Goal: Task Accomplishment & Management: Manage account settings

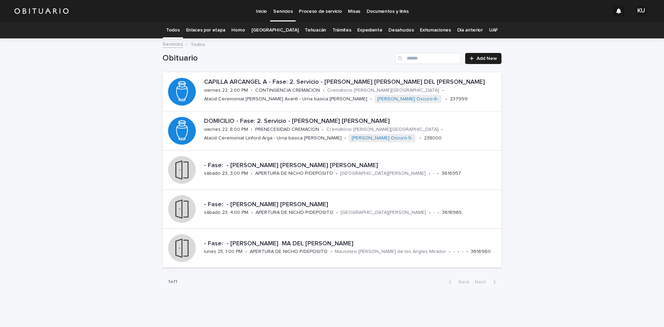
click at [366, 28] on link "Expediente" at bounding box center [369, 30] width 25 height 16
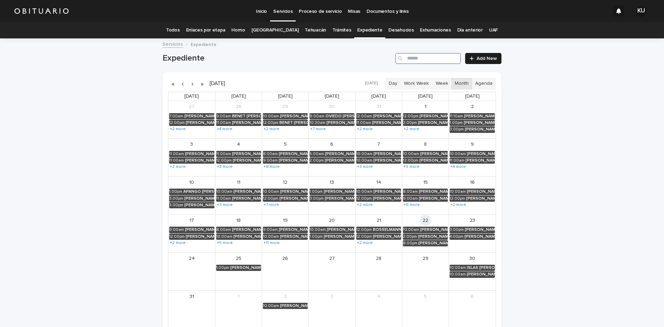
click at [417, 57] on input "Search" at bounding box center [428, 58] width 66 height 11
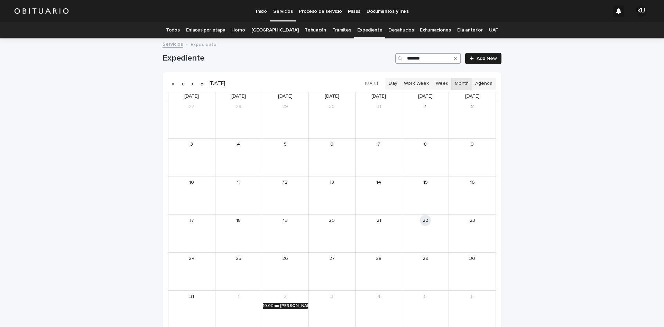
click at [296, 304] on div "ESTRADA CULEBRO JORGE" at bounding box center [294, 305] width 28 height 5
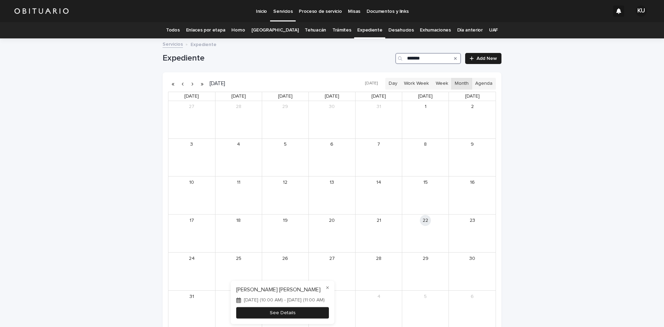
type input "*******"
click at [298, 312] on button "See Details" at bounding box center [282, 312] width 93 height 11
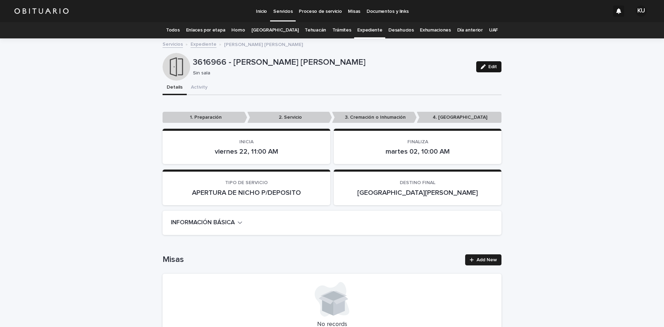
click at [495, 64] on button "Edit" at bounding box center [488, 66] width 25 height 11
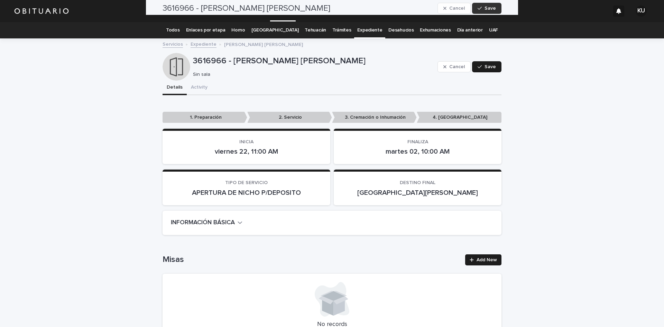
scroll to position [1642, 0]
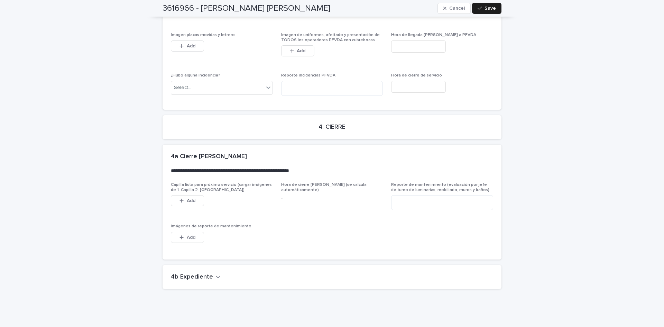
click at [196, 273] on h2 "4b Expediente" at bounding box center [192, 277] width 42 height 8
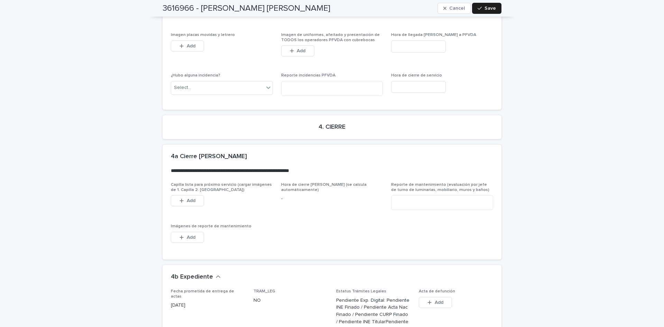
scroll to position [1900, 0]
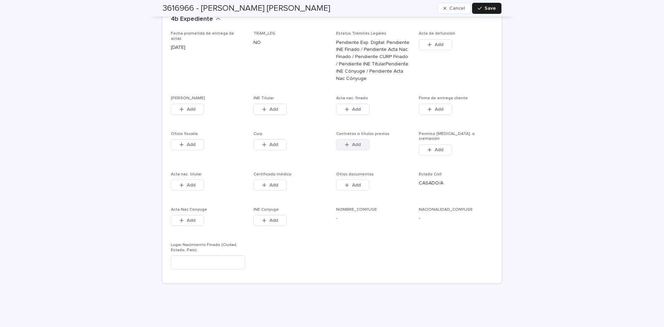
click at [344, 139] on button "Add" at bounding box center [352, 144] width 33 height 11
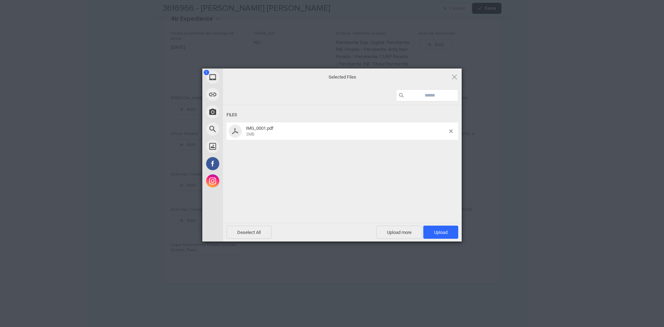
click at [552, 174] on div "1 My Device Link (URL) Take Photo Web Search Unsplash Facebook Instagram Select…" at bounding box center [332, 163] width 664 height 327
click at [447, 234] on span "Upload 1" at bounding box center [440, 232] width 13 height 5
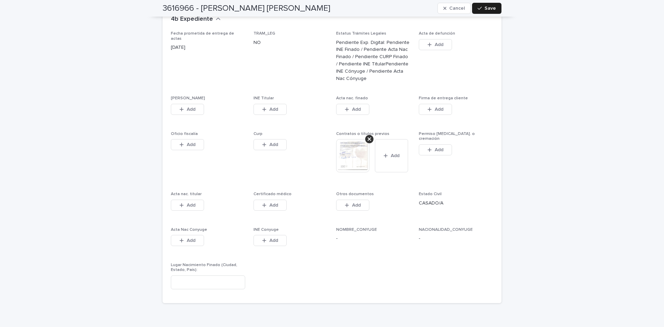
click at [269, 107] on span "Add" at bounding box center [273, 109] width 9 height 5
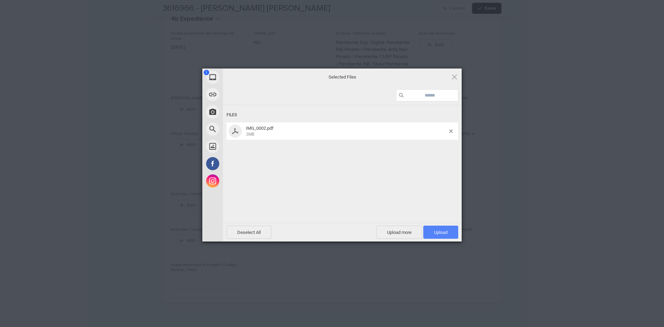
drag, startPoint x: 439, startPoint y: 224, endPoint x: 440, endPoint y: 228, distance: 3.9
click at [440, 227] on div "Deselect All Upload more Upload 1" at bounding box center [342, 232] width 239 height 19
click at [440, 228] on span "Upload 1" at bounding box center [440, 231] width 35 height 13
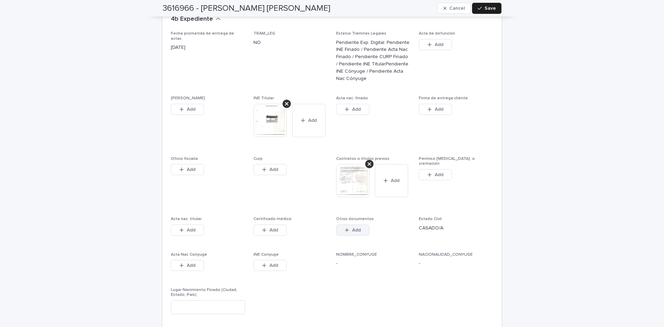
click at [353, 228] on span "Add" at bounding box center [356, 230] width 9 height 5
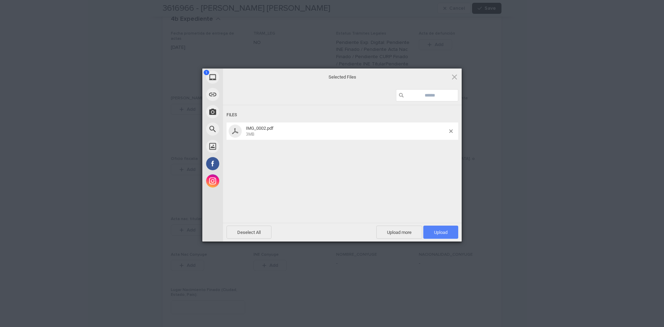
click at [445, 232] on span "Upload 1" at bounding box center [440, 232] width 13 height 5
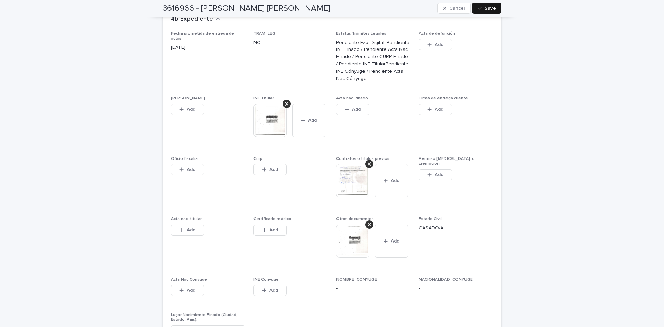
click at [480, 7] on div "button" at bounding box center [481, 8] width 7 height 5
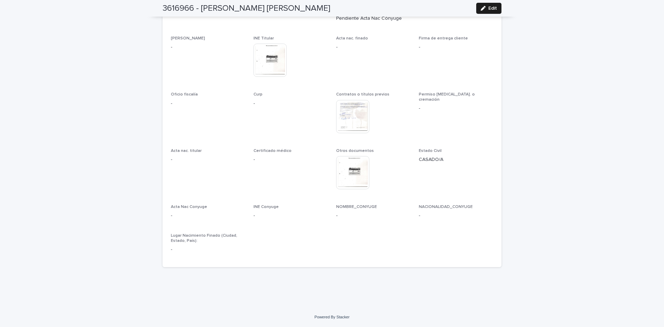
scroll to position [1780, 0]
